Goal: Task Accomplishment & Management: Manage account settings

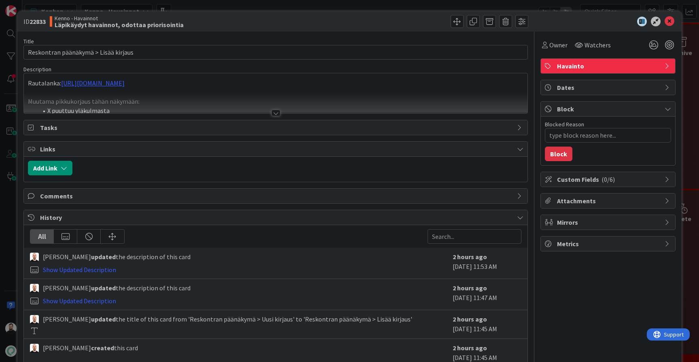
click at [7, 205] on div "ID 22833 Kenno - Havainnot Läpikäydyt havainnot, odottaa priorisointia Title 36…" at bounding box center [349, 181] width 699 height 362
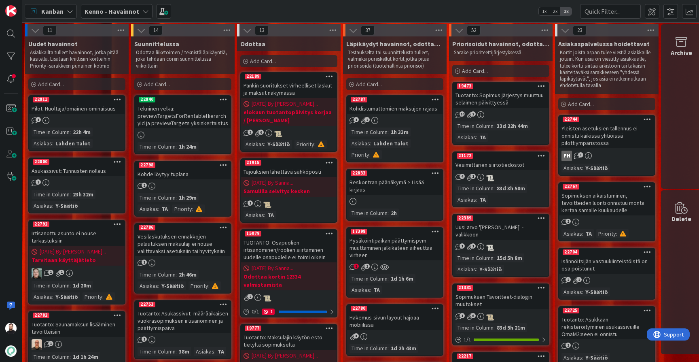
click at [97, 6] on div "Kenno - Havainnot" at bounding box center [117, 11] width 72 height 15
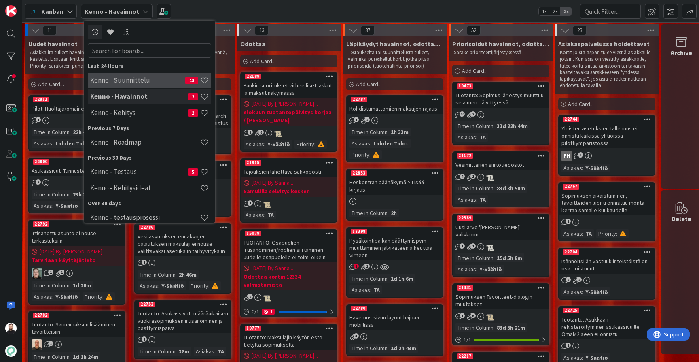
click at [140, 77] on h4 "Kenno - Suunnittelu" at bounding box center [137, 80] width 95 height 8
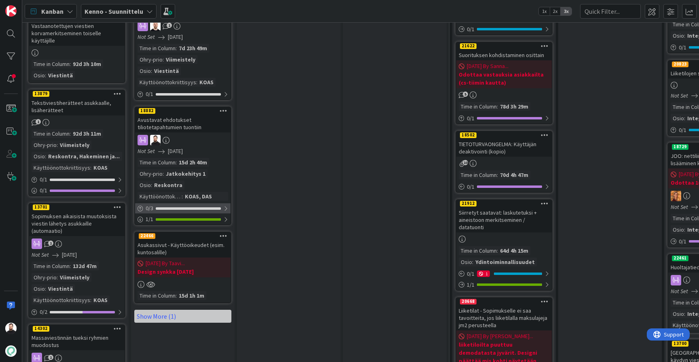
scroll to position [739, 0]
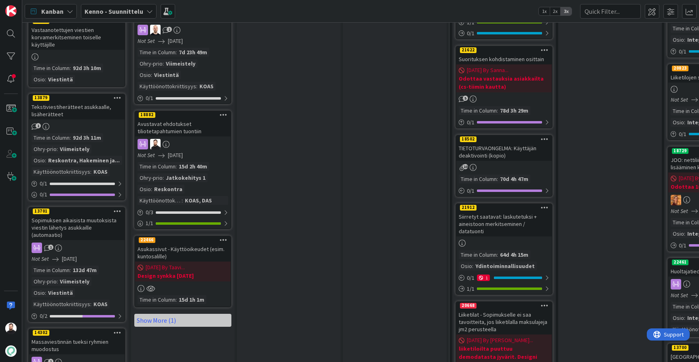
click at [191, 244] on div "Asukassivut - Käyttöoikeudet (esim. kuntosalille)" at bounding box center [183, 253] width 96 height 18
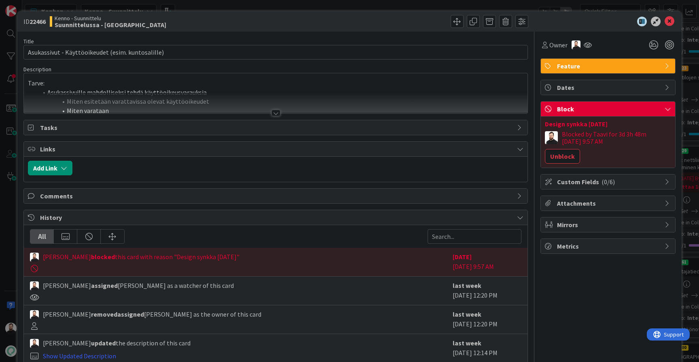
click at [277, 110] on div at bounding box center [276, 113] width 9 height 6
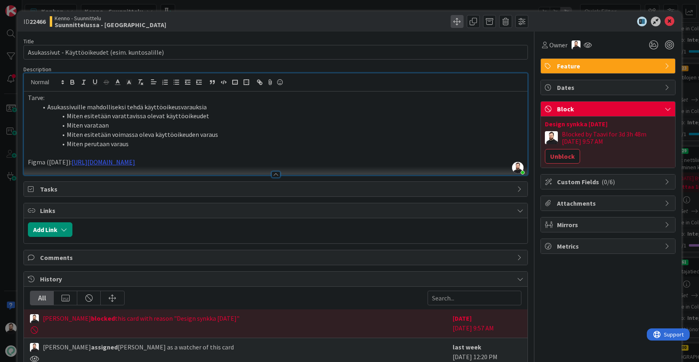
click at [459, 26] on span at bounding box center [457, 21] width 13 height 13
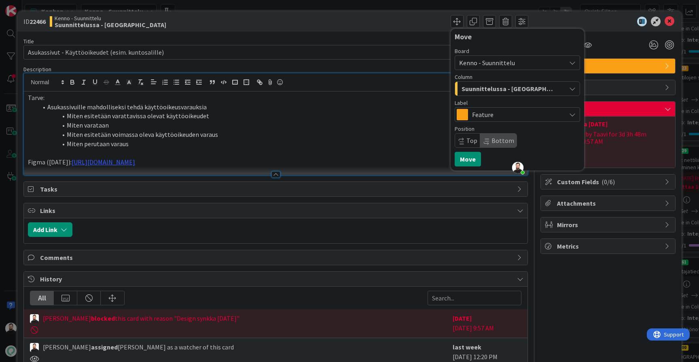
click at [480, 89] on span "Suunnittelussa - Rautalangat" at bounding box center [508, 88] width 93 height 11
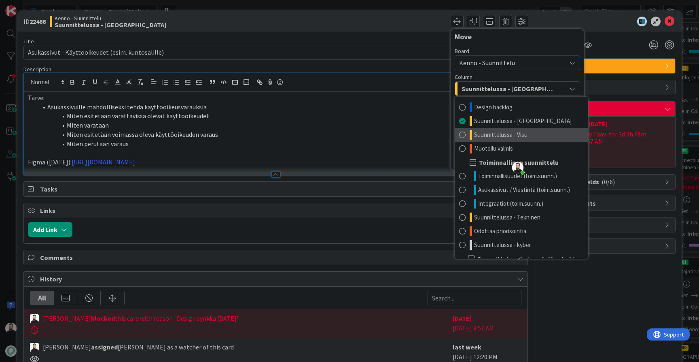
click at [483, 128] on link "Suunnittelussa - Visu" at bounding box center [521, 135] width 133 height 14
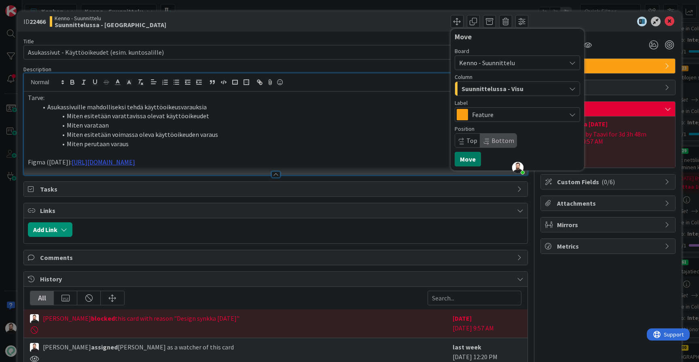
click at [473, 154] on button "Move" at bounding box center [468, 159] width 26 height 15
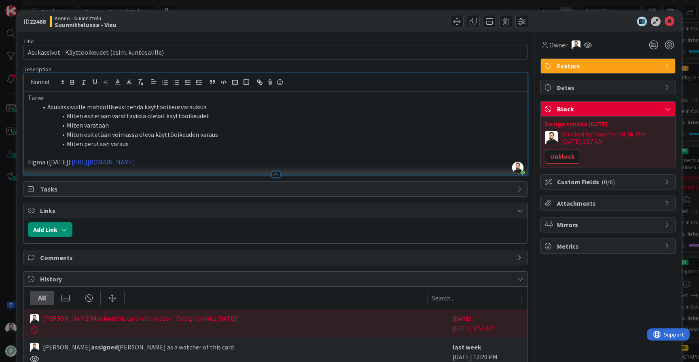
click at [37, 215] on div "Links" at bounding box center [276, 210] width 504 height 15
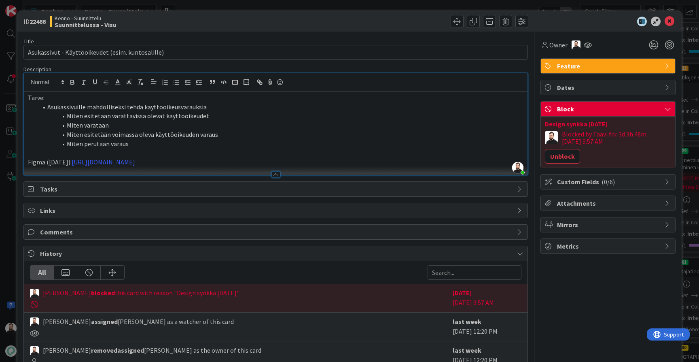
click at [37, 215] on div "Links" at bounding box center [276, 210] width 504 height 15
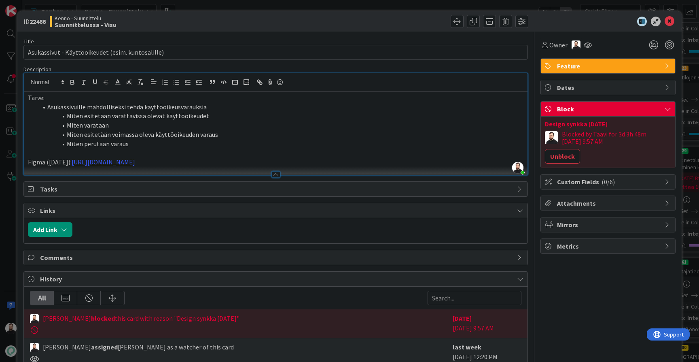
click at [13, 223] on div "ID 22466 Kenno - Suunnittelu Suunnittelussa - Visu Move Move Title 49 / 128 Asu…" at bounding box center [349, 181] width 699 height 362
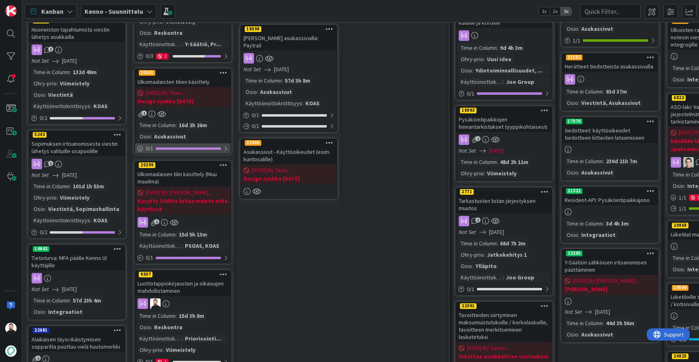
scroll to position [355, 0]
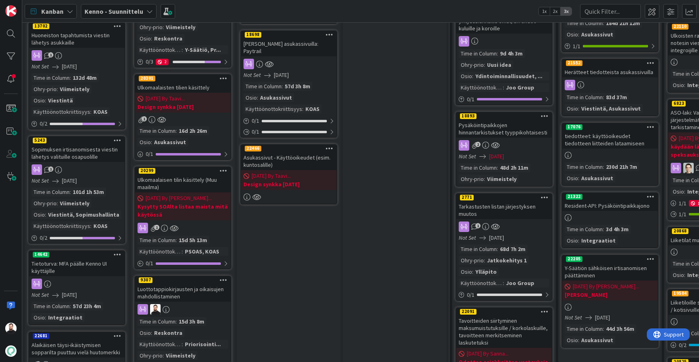
click at [208, 82] on div "Ulkomaalaisten tilien käsittely" at bounding box center [183, 87] width 96 height 11
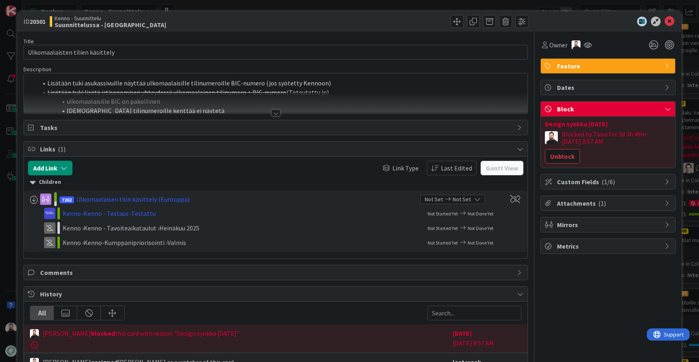
click at [9, 174] on div "ID 20301 Kenno - Suunnittelu Suunnittelussa - Rautalangat Title 31 / 128 Ulkoma…" at bounding box center [349, 181] width 699 height 362
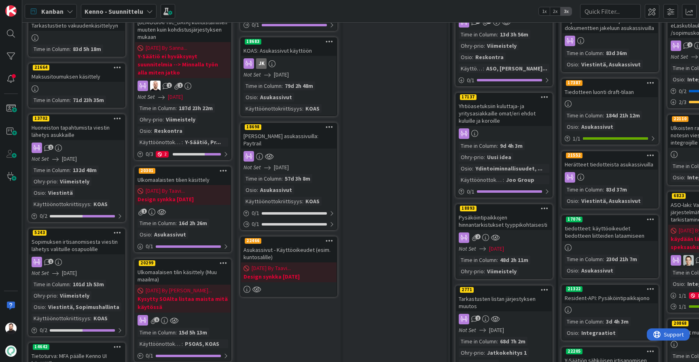
scroll to position [259, 0]
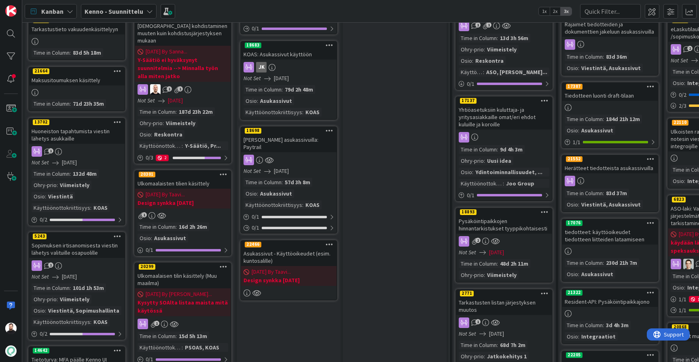
click at [180, 178] on div "Ulkomaalaisten tilien käsittely" at bounding box center [183, 183] width 96 height 11
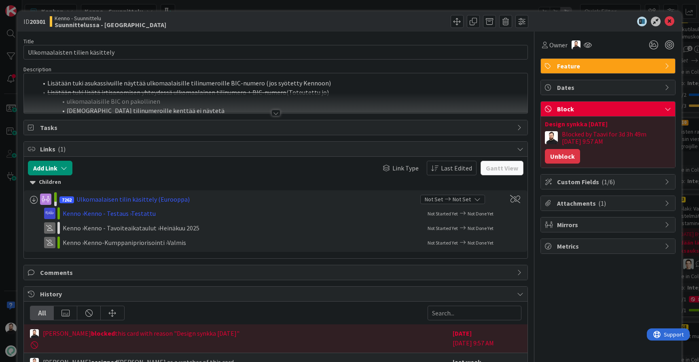
click at [570, 152] on button "Unblock" at bounding box center [562, 156] width 35 height 15
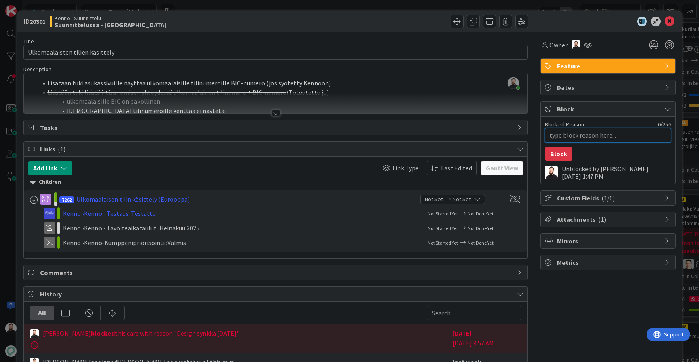
click at [581, 141] on textarea "Blocked Reason" at bounding box center [608, 135] width 126 height 15
type textarea "x"
type textarea "t"
type textarea "x"
type textarea "ta"
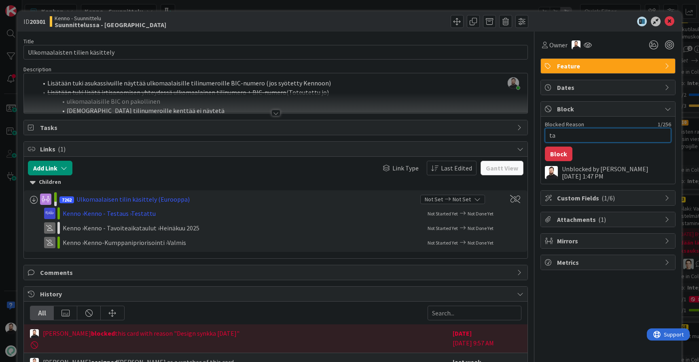
type textarea "x"
type textarea "taa"
type textarea "x"
type textarea "taav"
type textarea "x"
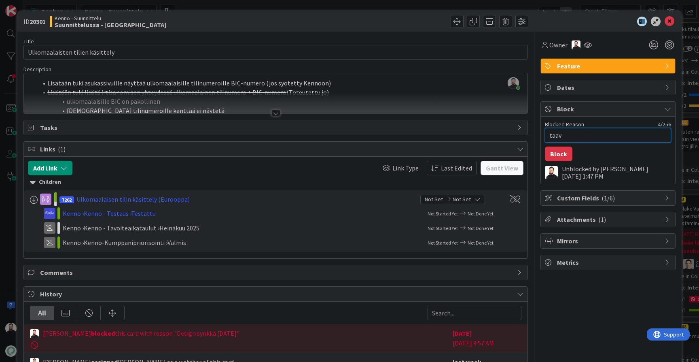
type textarea "taavi"
type textarea "x"
type textarea "taavi"
type textarea "x"
type textarea "taavi m"
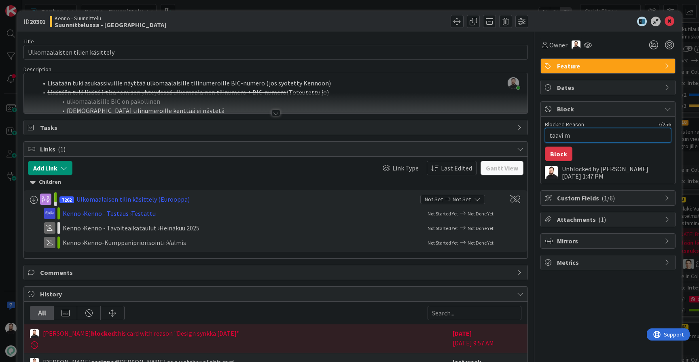
type textarea "x"
type textarea "taavi mu"
type textarea "x"
type textarea "taavi muo"
type textarea "x"
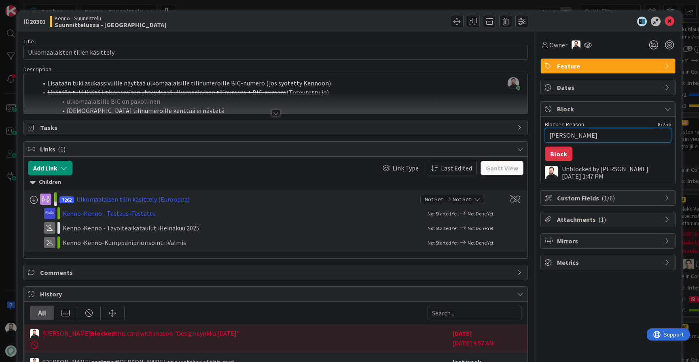
type textarea "taavi muok"
type textarea "x"
type textarea "taavi muokk"
type textarea "x"
type textarea "taavi muokka"
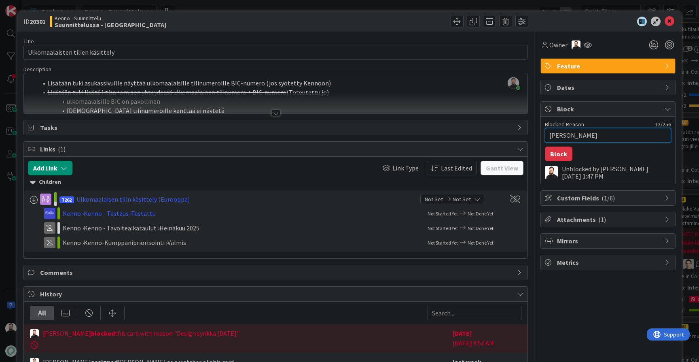
type textarea "x"
type textarea "taavi muokkaa"
type textarea "x"
type textarea "taavi muokkaa"
type textarea "x"
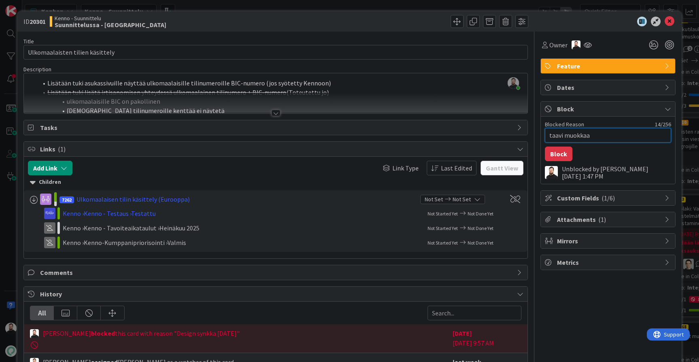
type textarea "taavi muokkaa t"
type textarea "x"
type textarea "taavi muokkaa ti"
type textarea "x"
type textarea "taavi muokkaa til"
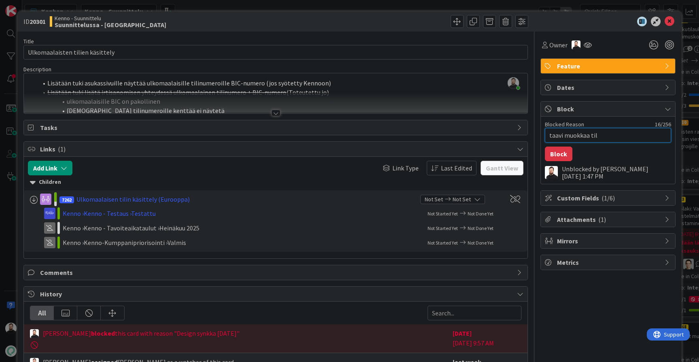
type textarea "x"
type textarea "taavi muokkaa tili"
type textarea "x"
type textarea "taavi muokkaa tilin"
type textarea "x"
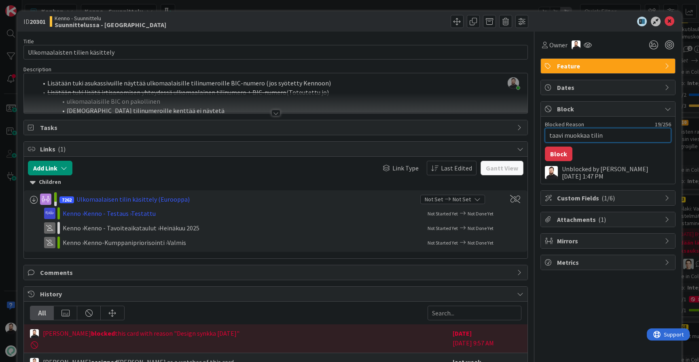
type textarea "taavi muokkaa tilinu"
type textarea "x"
type textarea "taavi muokkaa tilinum"
type textarea "x"
type textarea "taavi muokkaa tilinume"
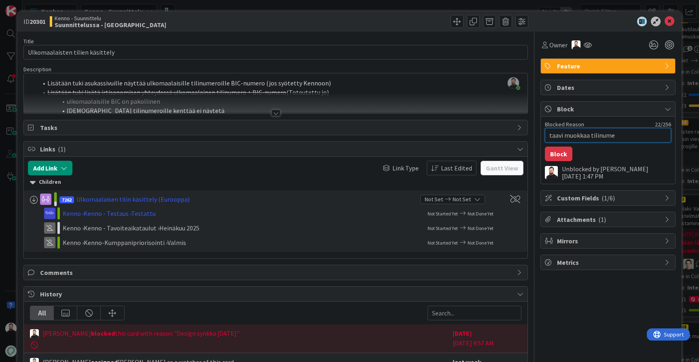
type textarea "x"
type textarea "taavi muokkaa tilinumer"
type textarea "x"
type textarea "taavi muokkaa tilinumero"
type textarea "x"
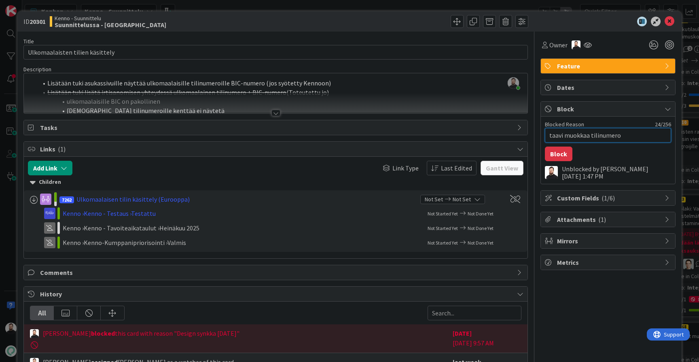
type textarea "taavi muokkaa tilinumeron"
type textarea "x"
type textarea "taavi muokkaa tilinumeron"
type textarea "x"
type textarea "taavi muokkaa tilinumeron j"
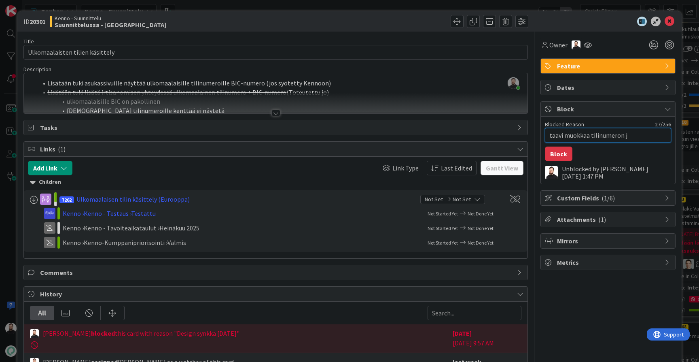
type textarea "x"
type textarea "taavi muokkaa tilinumeron ja"
type textarea "x"
type textarea "taavi muokkaa tilinumeron ja"
type textarea "x"
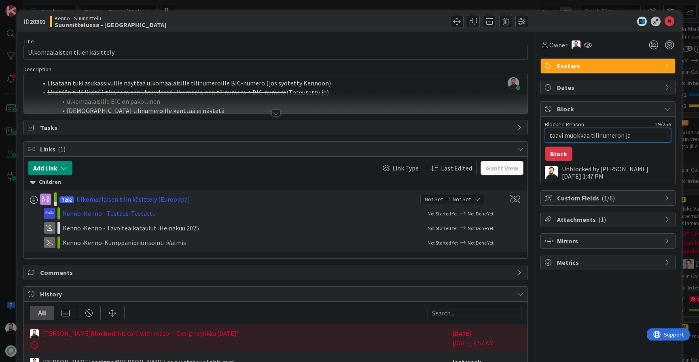
type textarea "taavi muokkaa tilinumeron ja m"
type textarea "x"
type textarea "taavi muokkaa tilinumeron ja ma"
type textarea "x"
type textarea "taavi muokkaa tilinumeron ja maa"
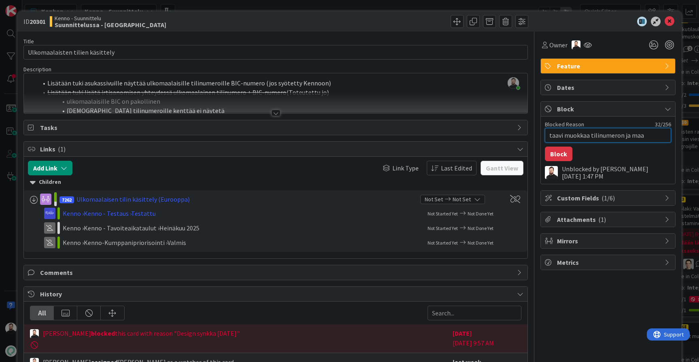
type textarea "x"
type textarea "taavi muokkaa tilinumeron ja maav"
type textarea "x"
type textarea "taavi muokkaa tilinumeron ja maava"
type textarea "x"
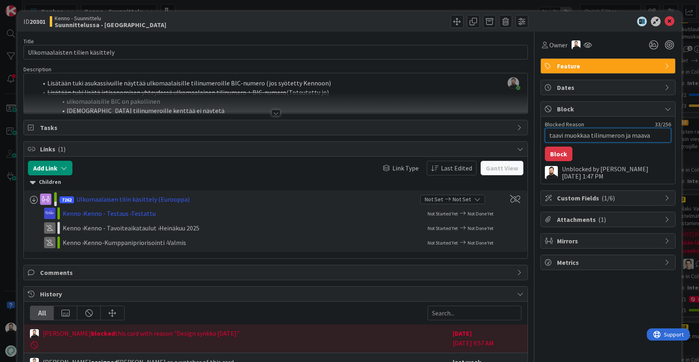
type textarea "taavi muokkaa tilinumeron ja maaval"
type textarea "x"
type textarea "taavi muokkaa tilinumeron ja maavali"
type textarea "x"
type textarea "taavi muokkaa tilinumeron ja maavalit"
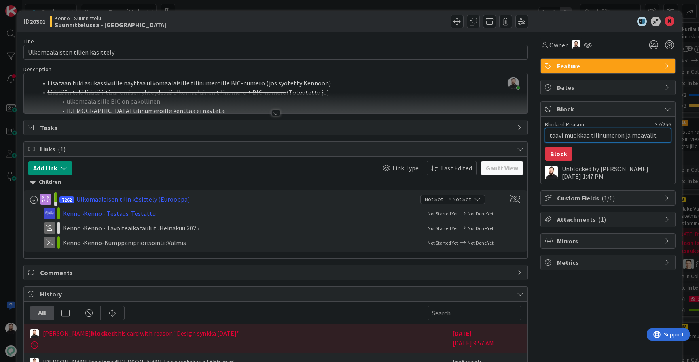
type textarea "x"
type textarea "taavi muokkaa tilinumeron ja maavalits"
type textarea "x"
type textarea "taavi muokkaa tilinumeron ja maavalitsi"
type textarea "x"
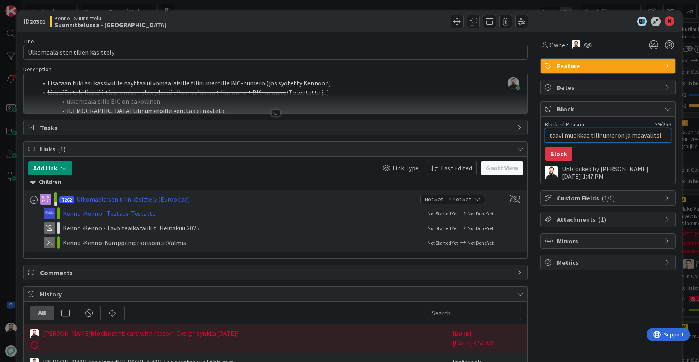
type textarea "taavi muokkaa tilinumeron ja maavalitsim"
type textarea "x"
type textarea "taavi muokkaa tilinumeron ja maavalitsime"
type textarea "x"
type textarea "taavi muokkaa tilinumeron ja maavalitsimen"
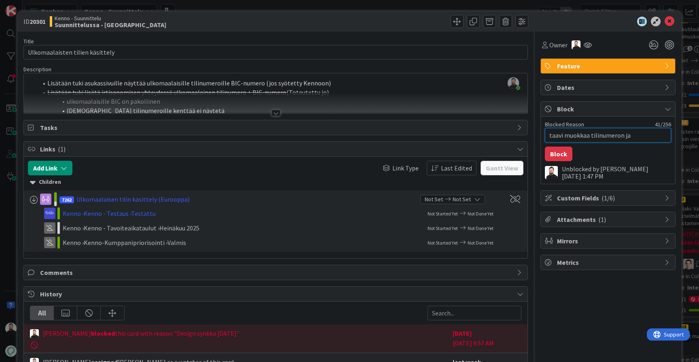
type textarea "x"
type textarea "taavi muokkaa tilinumeron ja maavalitsimen"
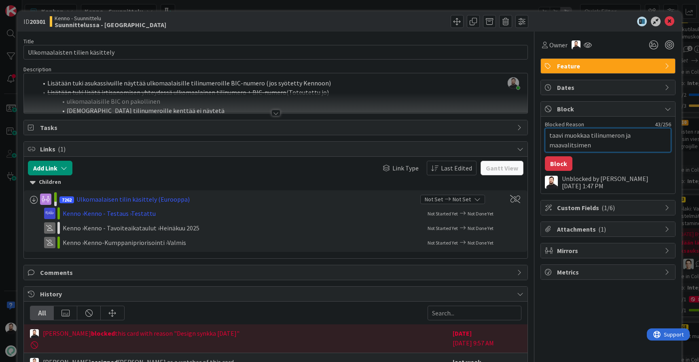
type textarea "x"
type textarea "taavi muokkaa tilinumeron ja maavalitsimen j"
type textarea "x"
type textarea "taavi muokkaa tilinumeron ja maavalitsimen jä"
type textarea "x"
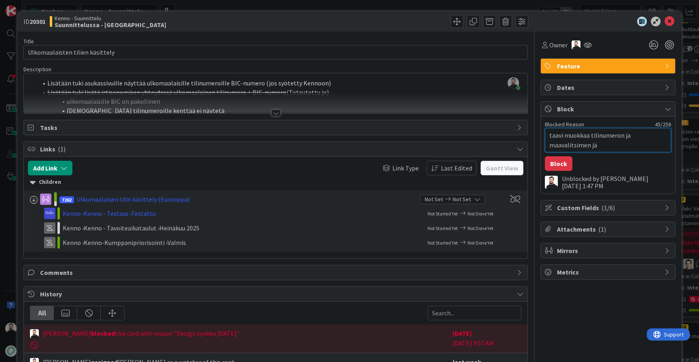
type textarea "taavi muokkaa tilinumeron ja maavalitsimen jär"
type textarea "x"
type textarea "taavi muokkaa tilinumeron ja maavalitsimen järj"
type textarea "x"
type textarea "taavi muokkaa tilinumeron ja maavalitsimen järje"
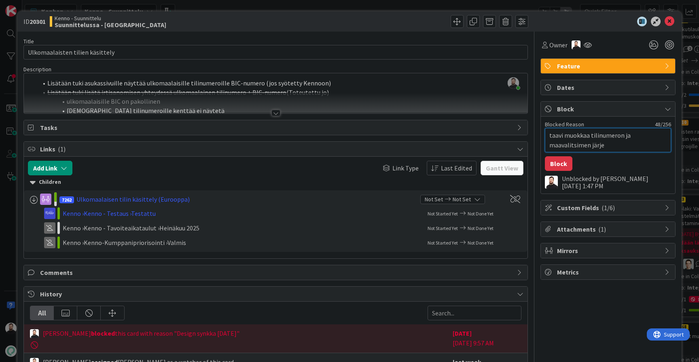
type textarea "x"
type textarea "taavi muokkaa tilinumeron ja maavalitsimen järjes"
type textarea "x"
type textarea "taavi muokkaa tilinumeron ja maavalitsimen järjest"
type textarea "x"
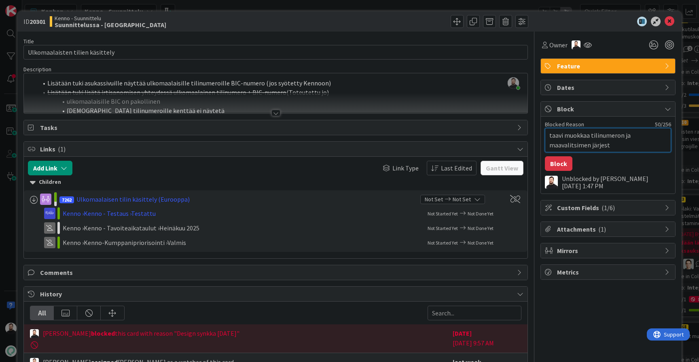
type textarea "taavi muokkaa tilinumeron ja maavalitsimen järjesty"
type textarea "x"
type textarea "taavi muokkaa tilinumeron ja maavalitsimen järjestys"
type textarea "x"
type textarea "taavi muokkaa tilinumeron ja maavalitsimen järjestyst"
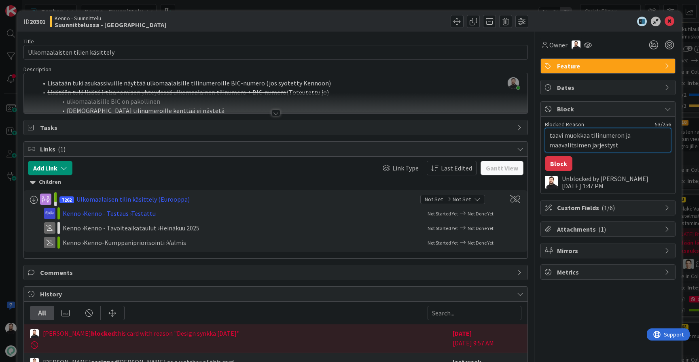
type textarea "x"
type textarea "taavi muokkaa tilinumeron ja maavalitsimen järjestystä"
click at [561, 162] on button "Block" at bounding box center [559, 163] width 28 height 15
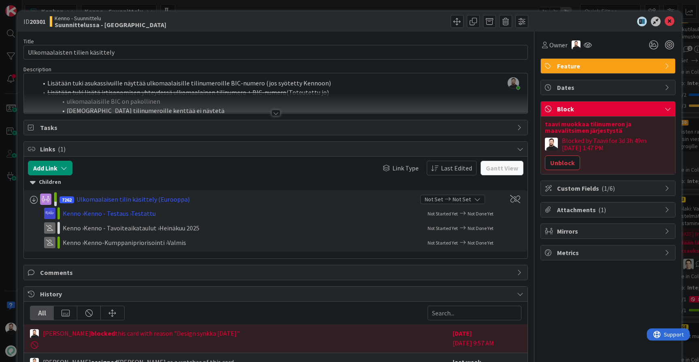
click at [13, 247] on div "ID 20301 Kenno - Suunnittelu Suunnittelussa - Rautalangat Title 31 / 128 Ulkoma…" at bounding box center [349, 181] width 699 height 362
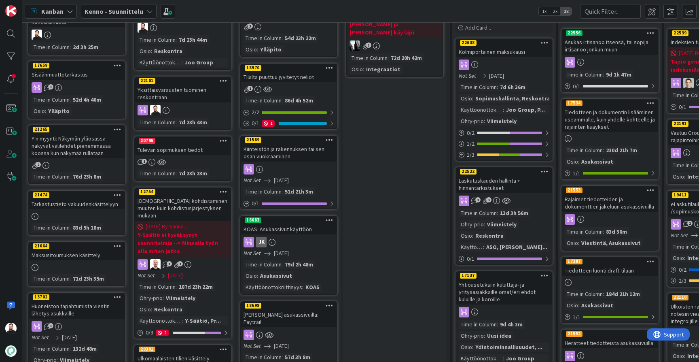
scroll to position [85, 0]
click at [185, 145] on div "Tulevan sopimuksen tiedot" at bounding box center [183, 150] width 96 height 11
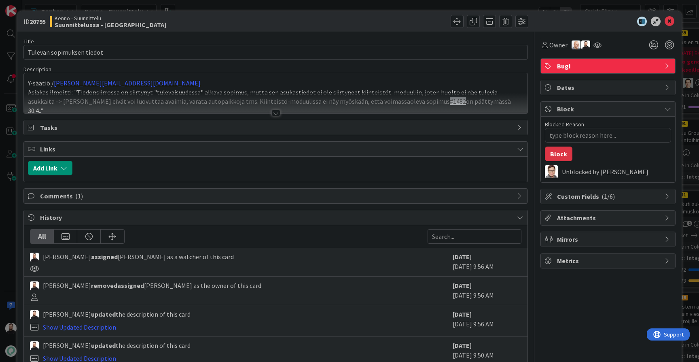
click at [275, 113] on div at bounding box center [276, 113] width 9 height 6
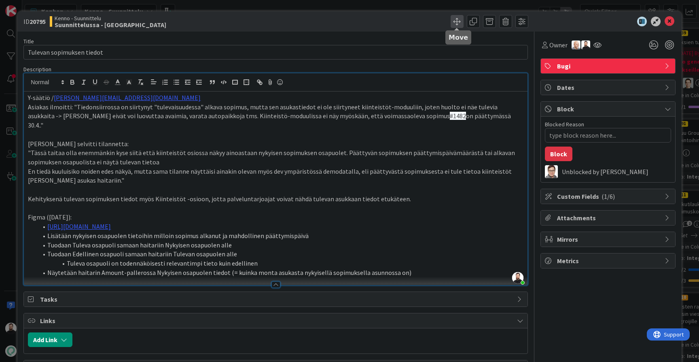
click at [459, 21] on span at bounding box center [457, 21] width 13 height 13
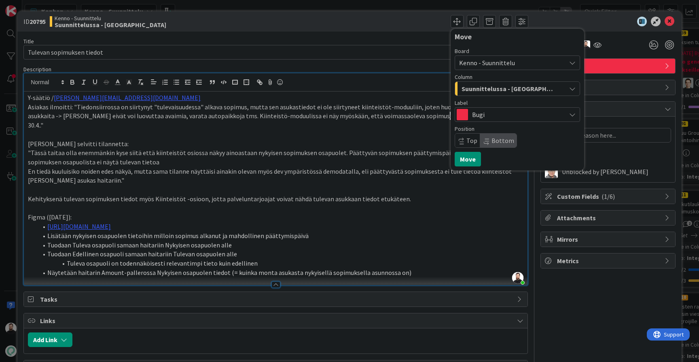
click at [477, 94] on div "Suunnittelussa - Rautalangat" at bounding box center [513, 88] width 106 height 13
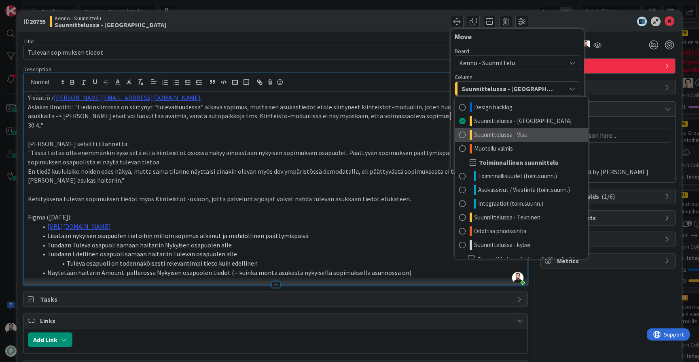
click at [490, 136] on span "Suunnittelussa - Visu" at bounding box center [500, 135] width 53 height 10
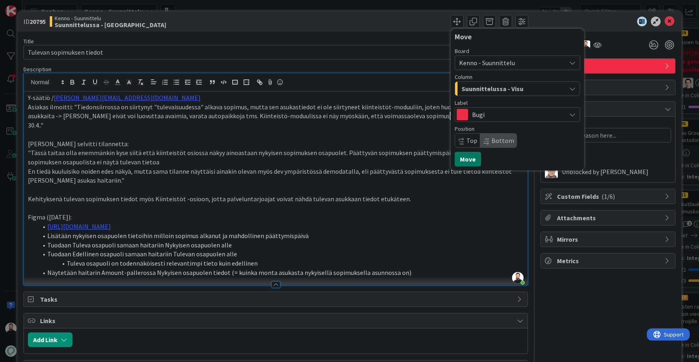
click at [471, 157] on button "Move" at bounding box center [468, 159] width 26 height 15
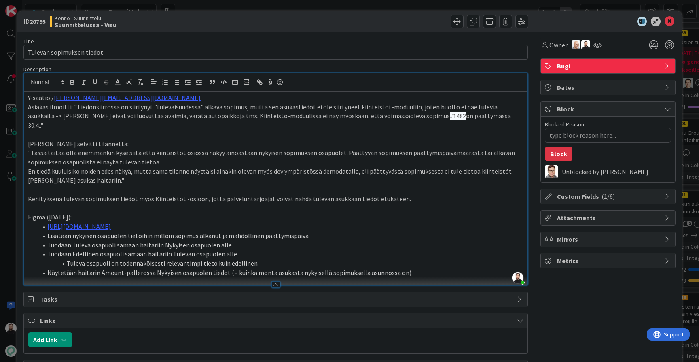
click at [3, 240] on div "ID 20795 Kenno - Suunnittelu Suunnittelussa - Visu Move Move Title 25 / 128 Tul…" at bounding box center [349, 181] width 699 height 362
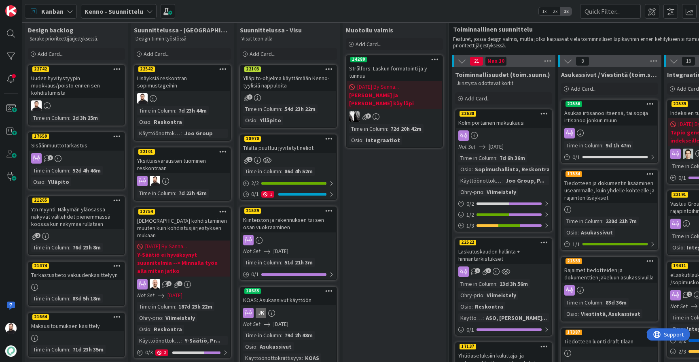
click at [199, 155] on div "Yksittäisvarausten tuominen reskontraan" at bounding box center [183, 164] width 96 height 18
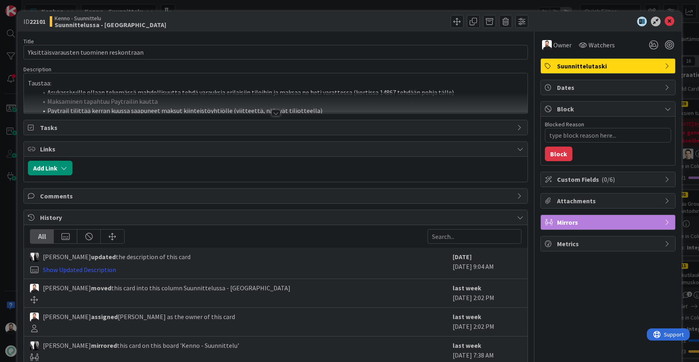
click at [276, 113] on div at bounding box center [276, 113] width 9 height 6
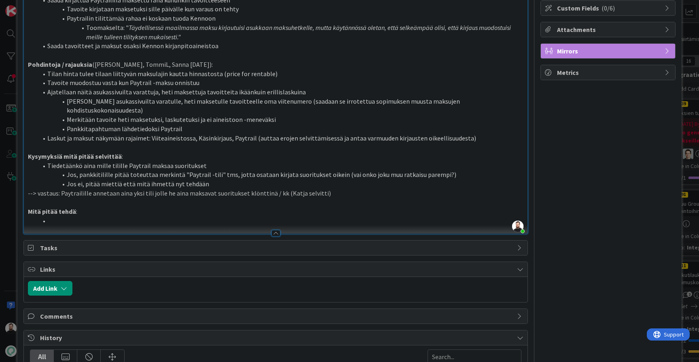
scroll to position [172, 0]
click at [9, 242] on div "ID 22101 Kenno - Suunnittelu Suunnittelussa - Rautalangat Title 39 / 128 Yksitt…" at bounding box center [349, 181] width 699 height 362
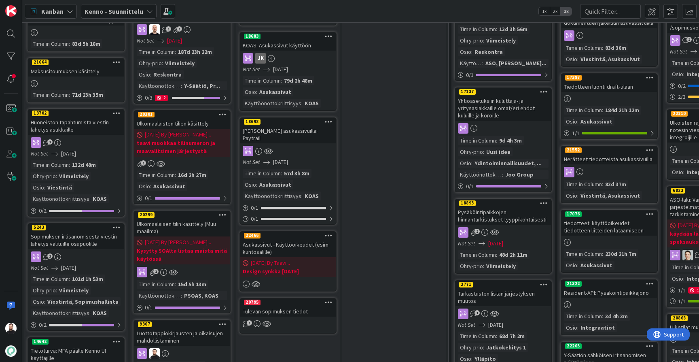
scroll to position [268, 1]
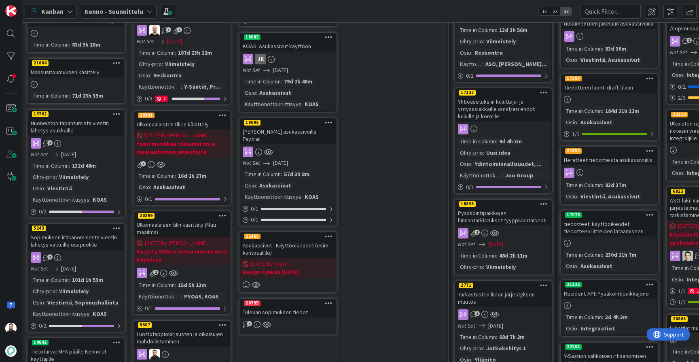
click at [307, 240] on div "Asukassivut - Käyttöoikeudet (esim. kuntosalille)" at bounding box center [288, 249] width 96 height 18
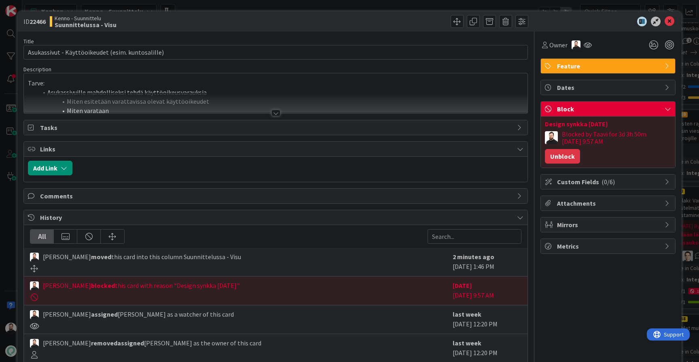
click at [563, 159] on button "Unblock" at bounding box center [562, 156] width 35 height 15
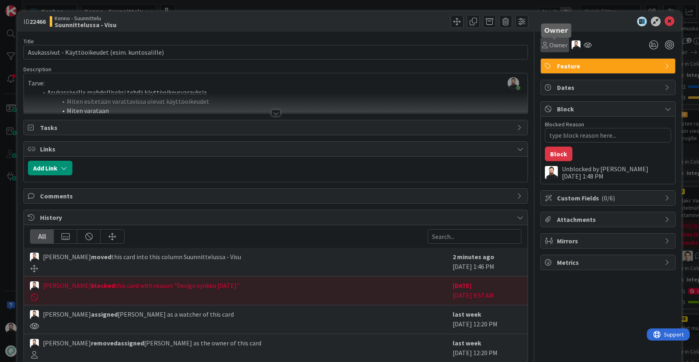
click at [563, 42] on span "Owner" at bounding box center [559, 45] width 18 height 10
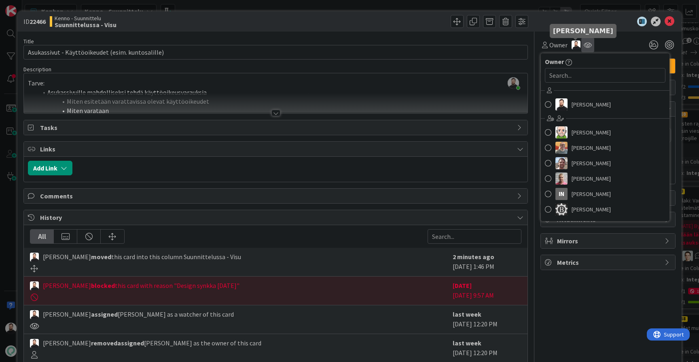
click at [589, 45] on icon at bounding box center [588, 45] width 8 height 6
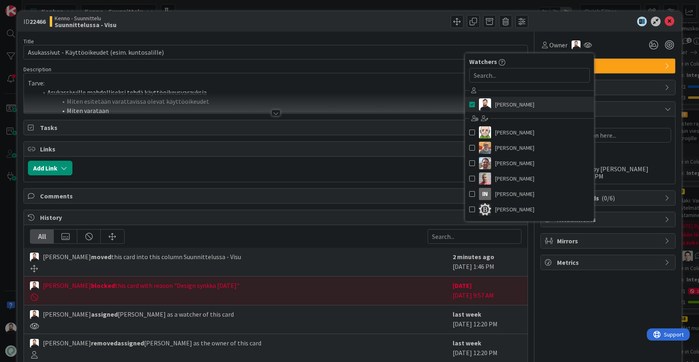
click at [509, 105] on span "Taavi Kervinen" at bounding box center [514, 104] width 39 height 12
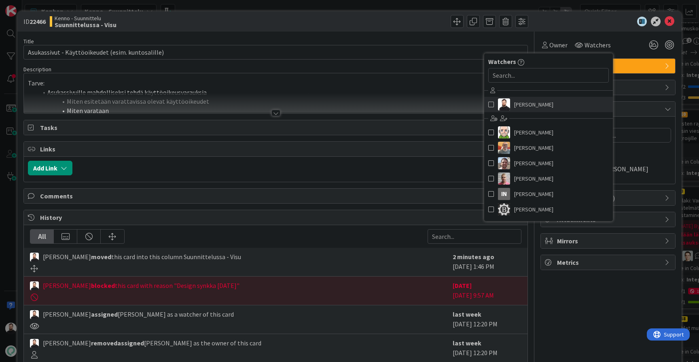
click at [509, 104] on link "Taavi Kervinen" at bounding box center [549, 104] width 129 height 15
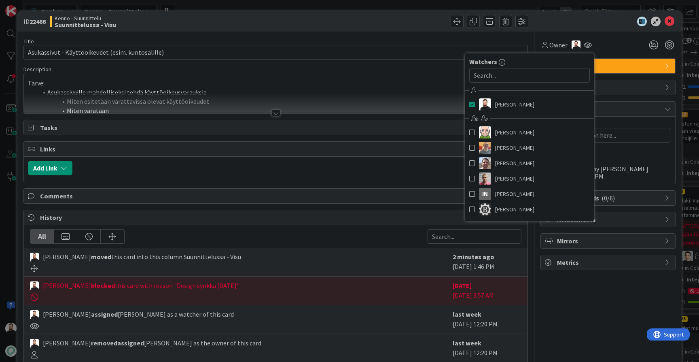
click at [422, 219] on span "History" at bounding box center [276, 218] width 473 height 10
type textarea "x"
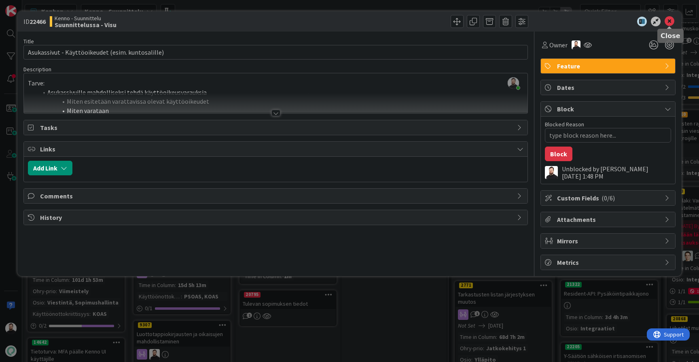
click at [670, 23] on icon at bounding box center [670, 22] width 10 height 10
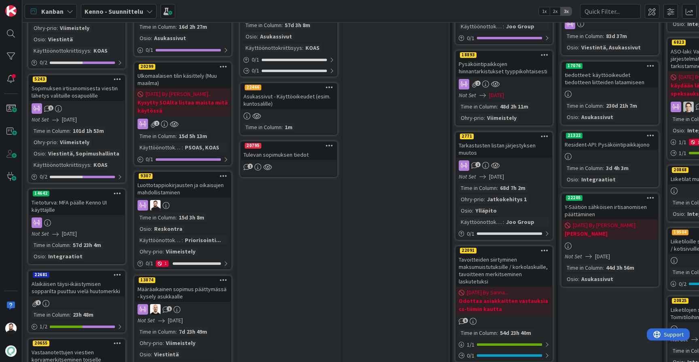
scroll to position [416, 0]
